Goal: Task Accomplishment & Management: Use online tool/utility

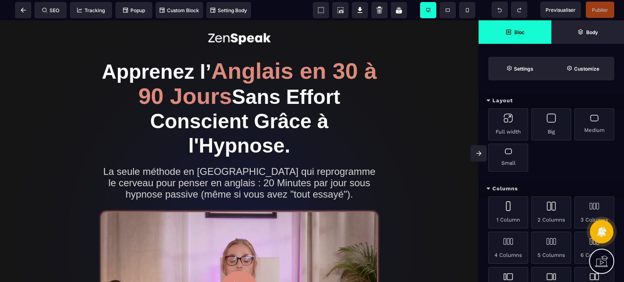
click at [480, 154] on icon at bounding box center [478, 153] width 5 height 5
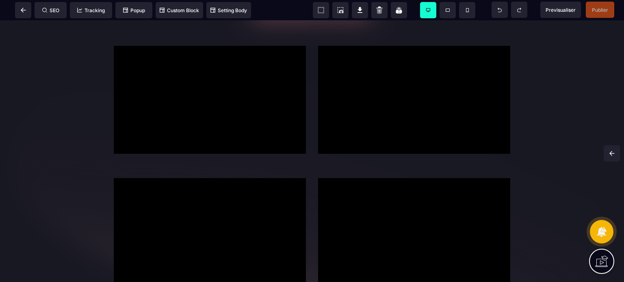
drag, startPoint x: 621, startPoint y: 42, endPoint x: 618, endPoint y: 173, distance: 130.9
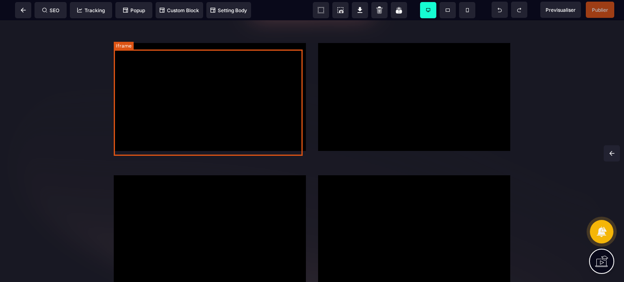
click at [200, 121] on div at bounding box center [210, 97] width 192 height 108
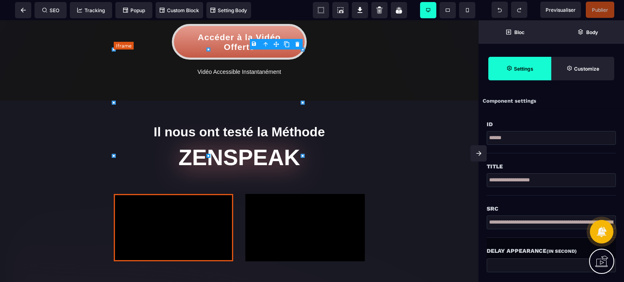
scroll to position [1234, 0]
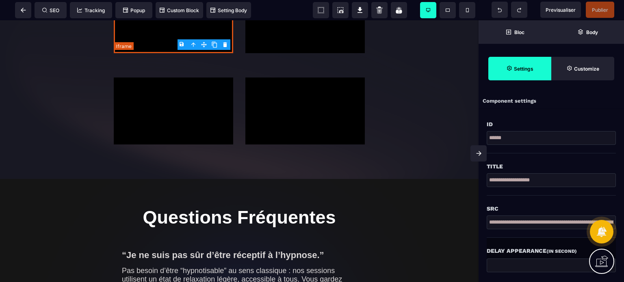
click at [190, 53] on div at bounding box center [173, 19] width 119 height 67
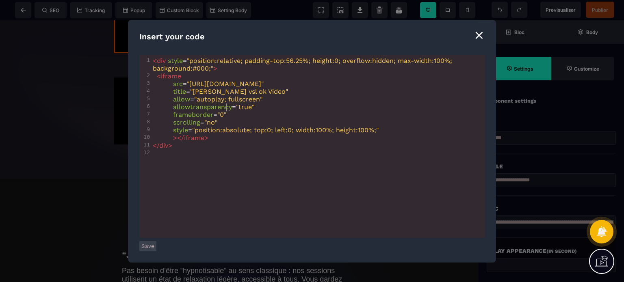
click at [228, 106] on span "allowtransparency" at bounding box center [202, 107] width 59 height 8
type textarea "**********"
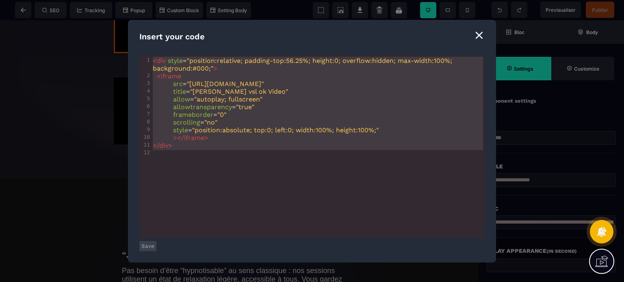
click at [57, 118] on div "**********" at bounding box center [312, 141] width 624 height 282
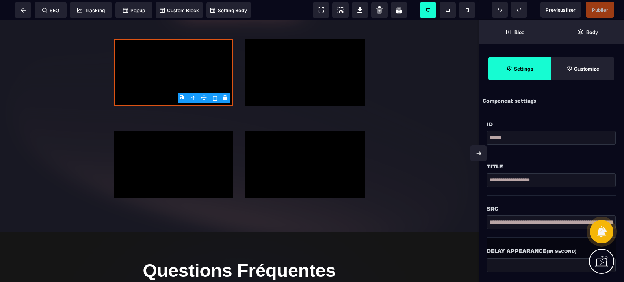
scroll to position [1184, 0]
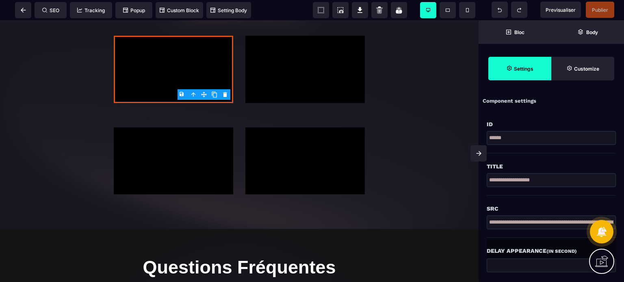
drag, startPoint x: 476, startPoint y: 129, endPoint x: 471, endPoint y: 168, distance: 38.9
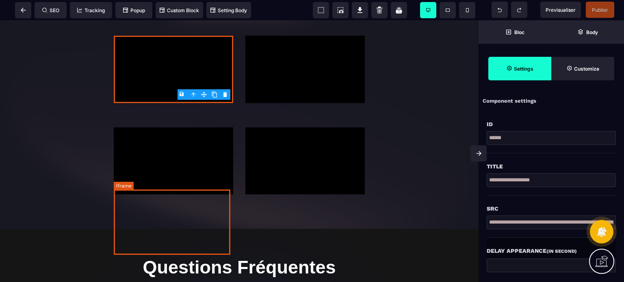
click at [178, 195] on div at bounding box center [173, 161] width 119 height 67
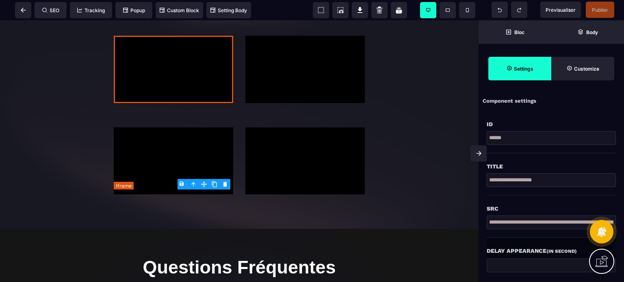
click at [178, 195] on div at bounding box center [173, 161] width 119 height 67
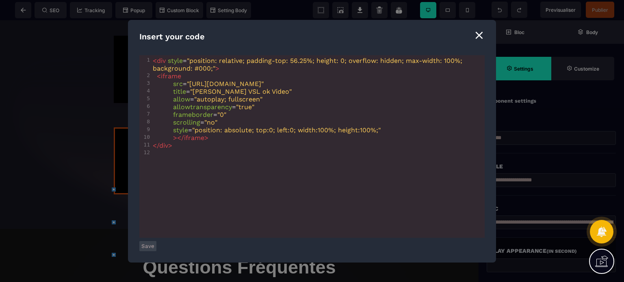
click at [239, 134] on span ""position: absolute; top:0; left:0; width:100%; height:100%;"" at bounding box center [286, 130] width 189 height 8
click at [90, 198] on div "Insert your code ⨯ xxxxxxxxxx 12 1 < div style = "position: relative; padding-t…" at bounding box center [312, 141] width 624 height 282
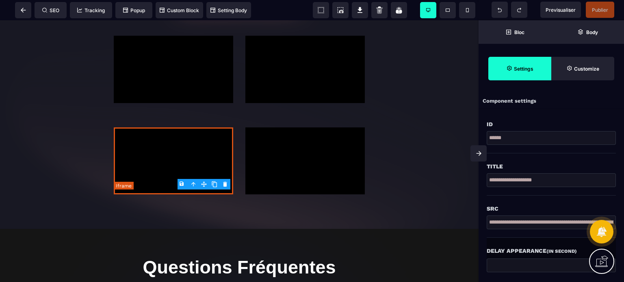
click at [203, 195] on div at bounding box center [173, 161] width 119 height 67
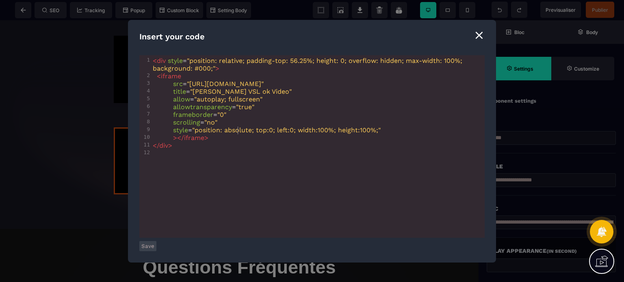
click at [237, 128] on span ""position: absolute; top:0; left:0; width:100%; height:100%;"" at bounding box center [286, 130] width 189 height 8
type textarea "**********"
